Goal: Find specific page/section: Find specific page/section

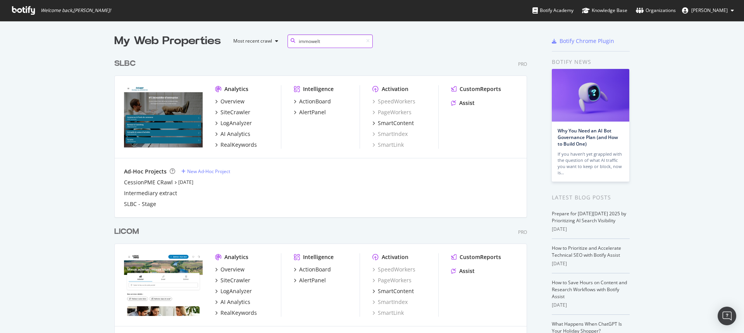
scroll to position [176, 413]
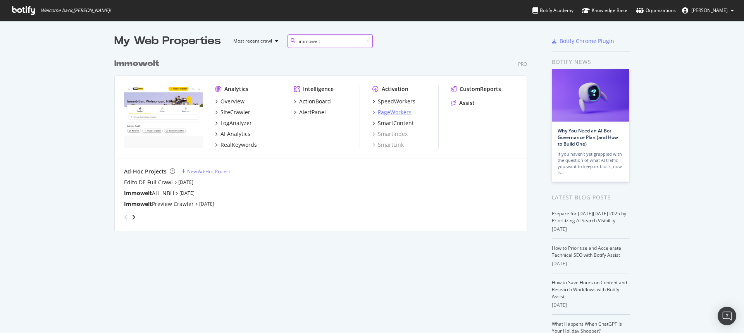
type input "immowelt"
click at [385, 112] on div "PageWorkers" at bounding box center [395, 112] width 34 height 8
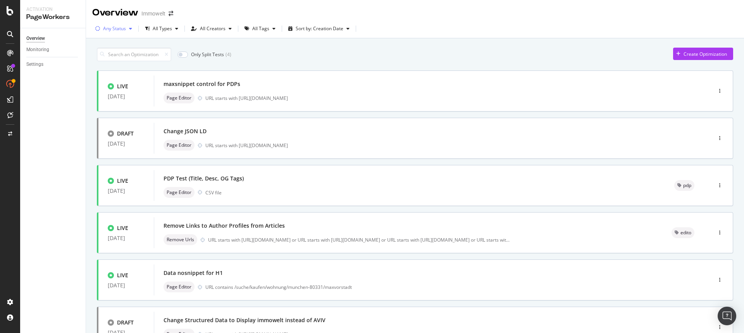
click at [127, 30] on div "button" at bounding box center [130, 28] width 9 height 5
click at [453, 26] on div "Any Status All Types All Creators All Tags Sort by: Creation Date" at bounding box center [415, 29] width 658 height 15
click at [174, 29] on div "button" at bounding box center [176, 28] width 9 height 5
click at [218, 27] on div "All Creators" at bounding box center [213, 28] width 26 height 5
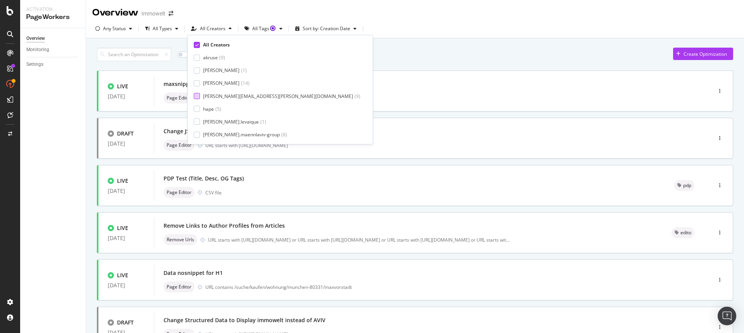
click at [194, 96] on div at bounding box center [197, 96] width 6 height 6
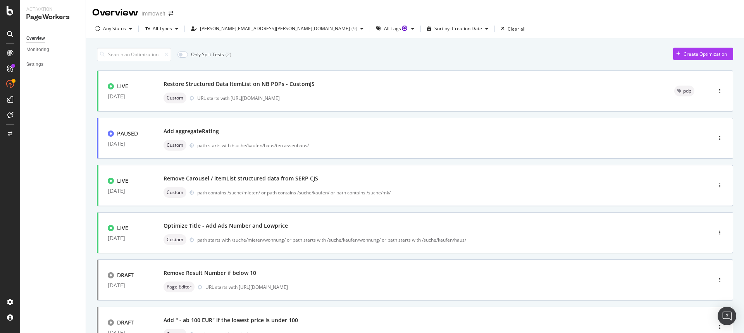
click at [454, 48] on div "Only Split Tests ( 2 ) Create Optimization" at bounding box center [415, 55] width 636 height 14
click at [311, 230] on div "Optimize Title - Add Ads Number and Lowprice" at bounding box center [420, 225] width 515 height 11
